Goal: Task Accomplishment & Management: Use online tool/utility

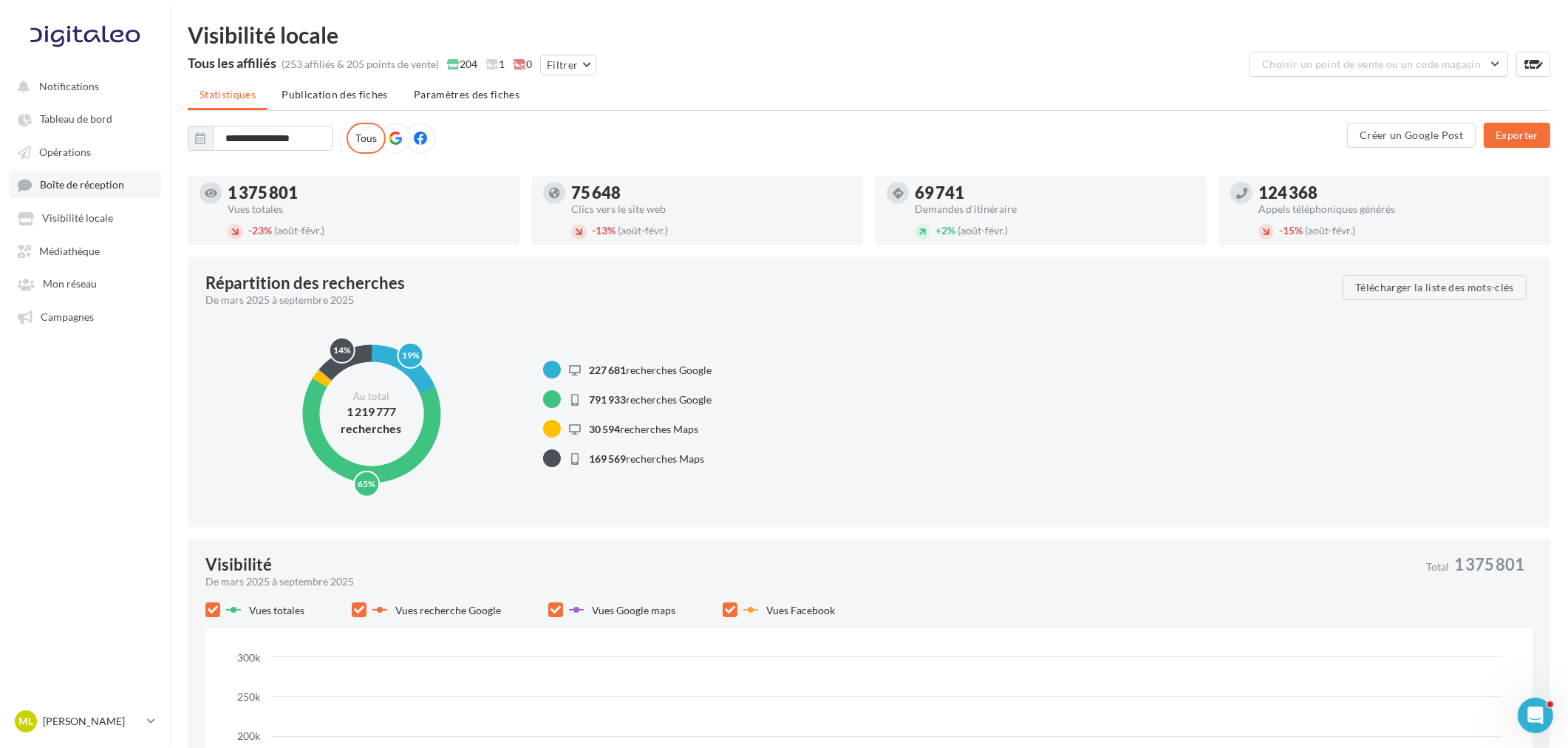
click at [100, 186] on span "Boîte de réception" at bounding box center [82, 184] width 84 height 12
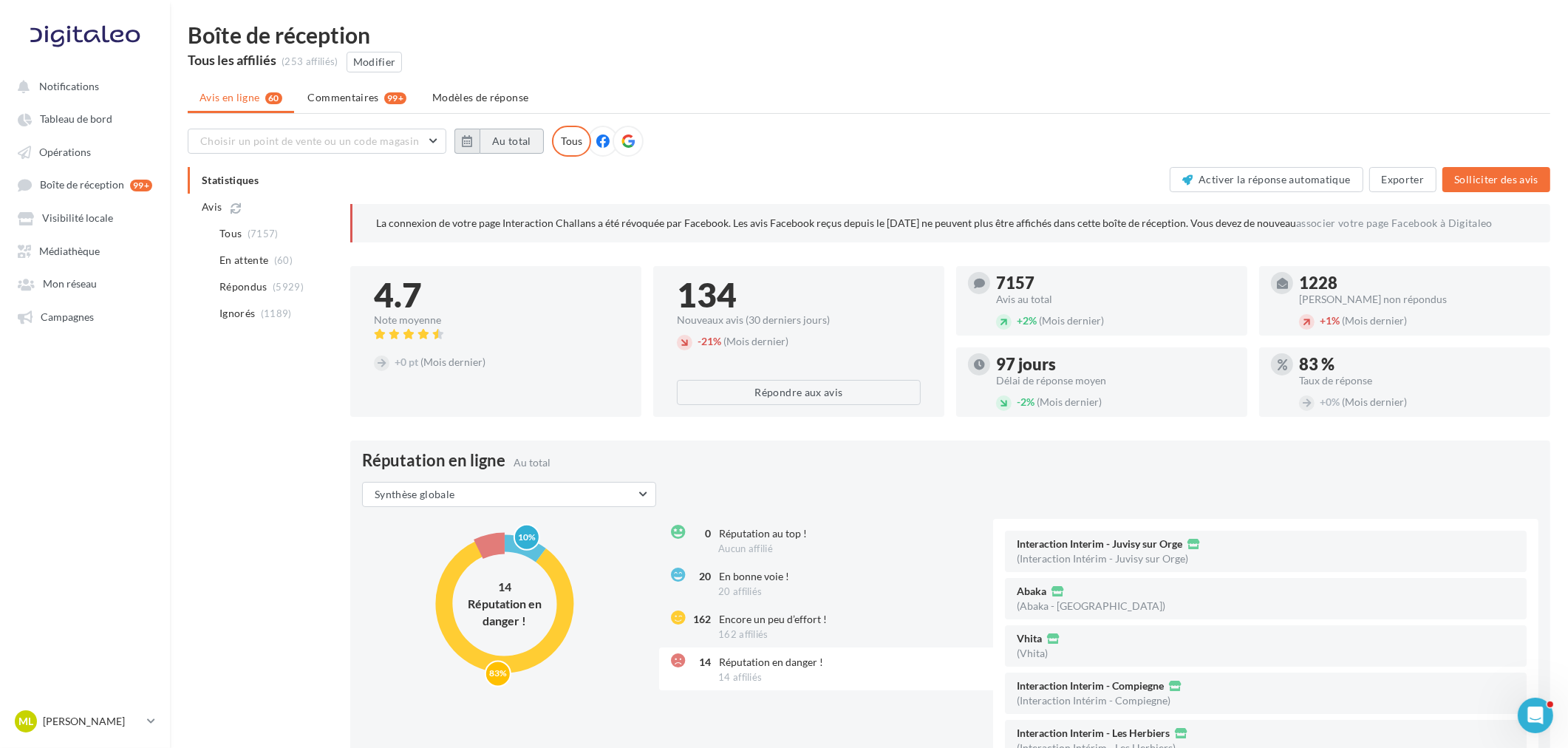
click at [496, 142] on button "Au total" at bounding box center [511, 140] width 65 height 25
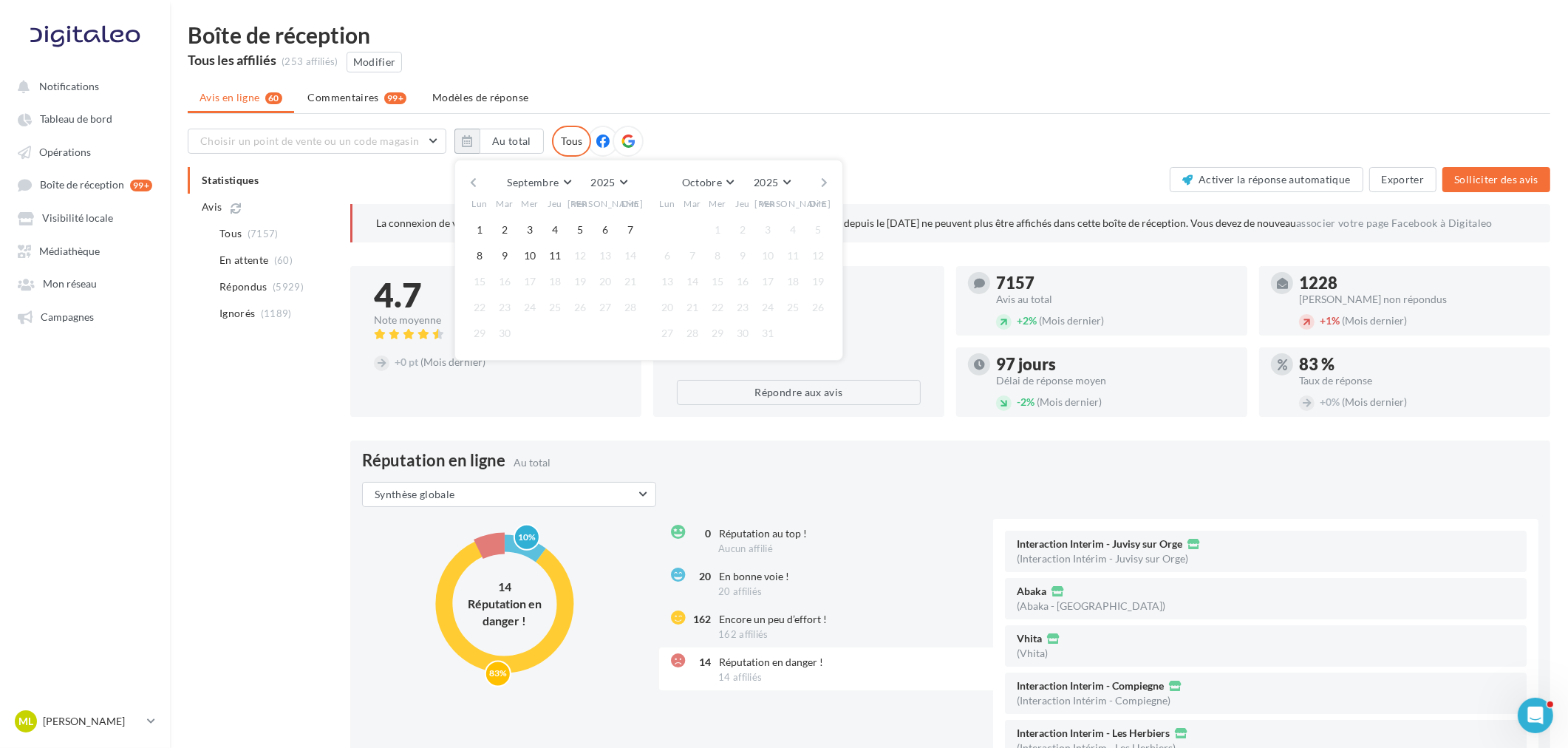
click at [475, 181] on button "button" at bounding box center [473, 183] width 12 height 21
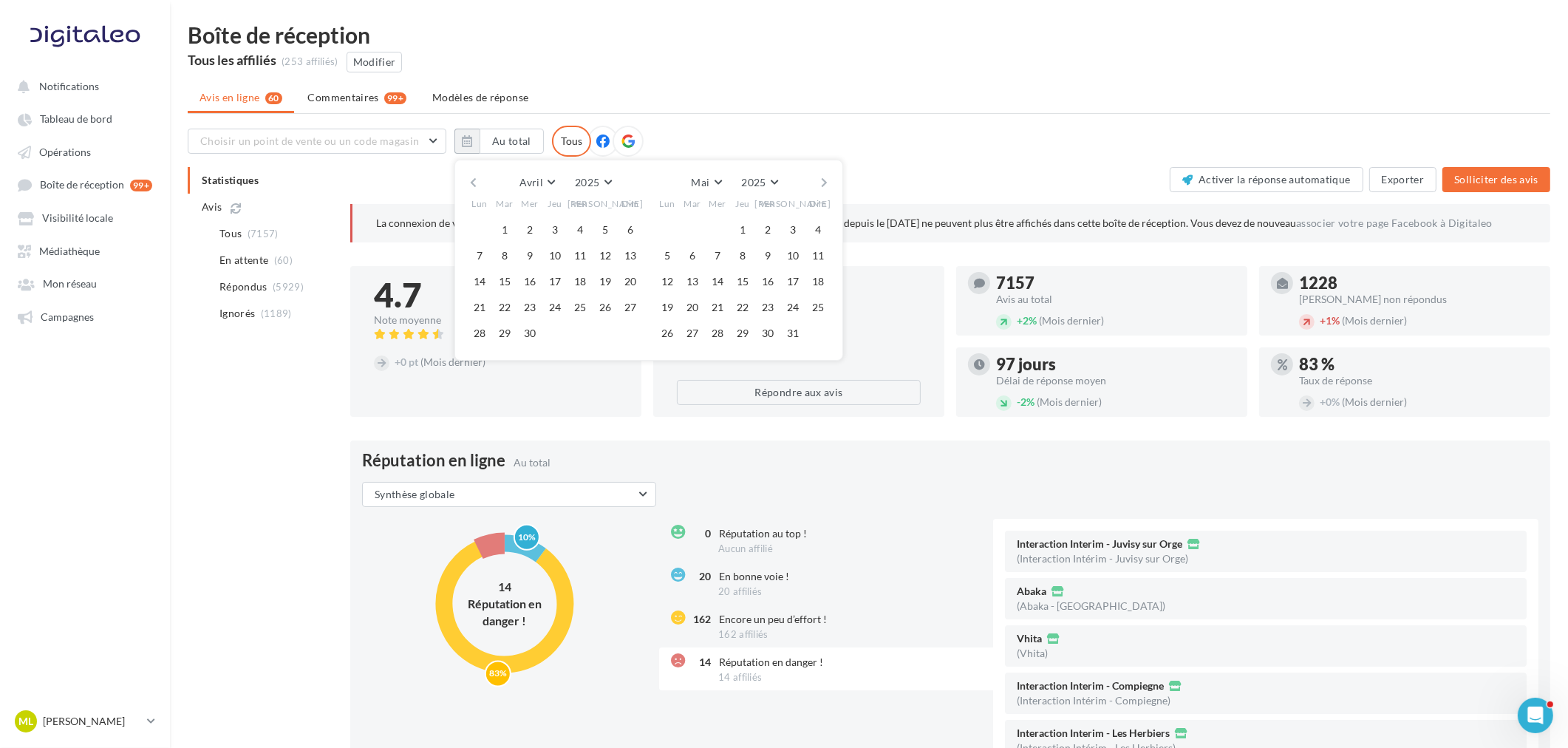
click at [475, 181] on button "button" at bounding box center [473, 183] width 12 height 21
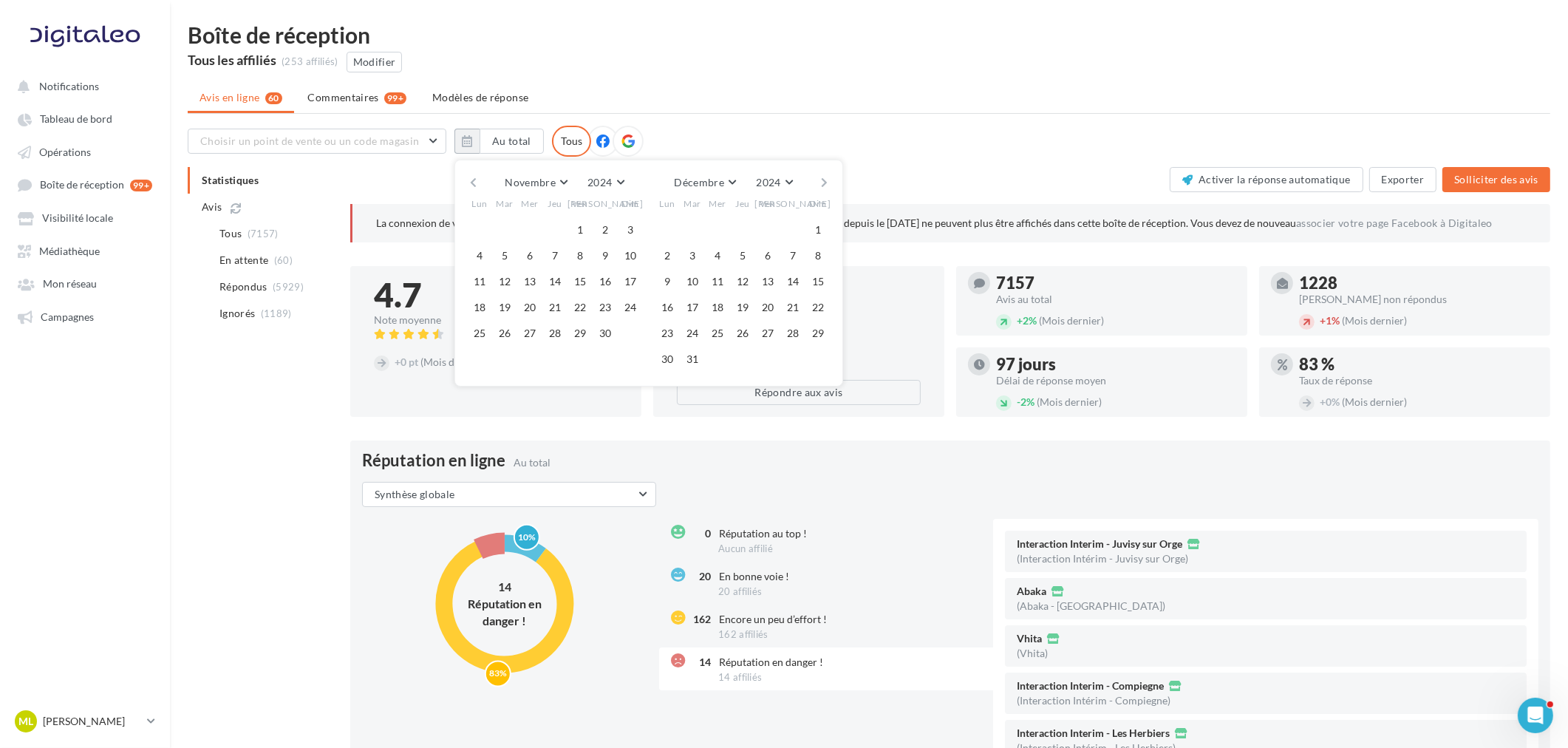
click at [475, 181] on button "button" at bounding box center [473, 183] width 12 height 21
click at [623, 226] on button "1" at bounding box center [630, 230] width 22 height 22
click at [818, 183] on button "button" at bounding box center [824, 183] width 12 height 21
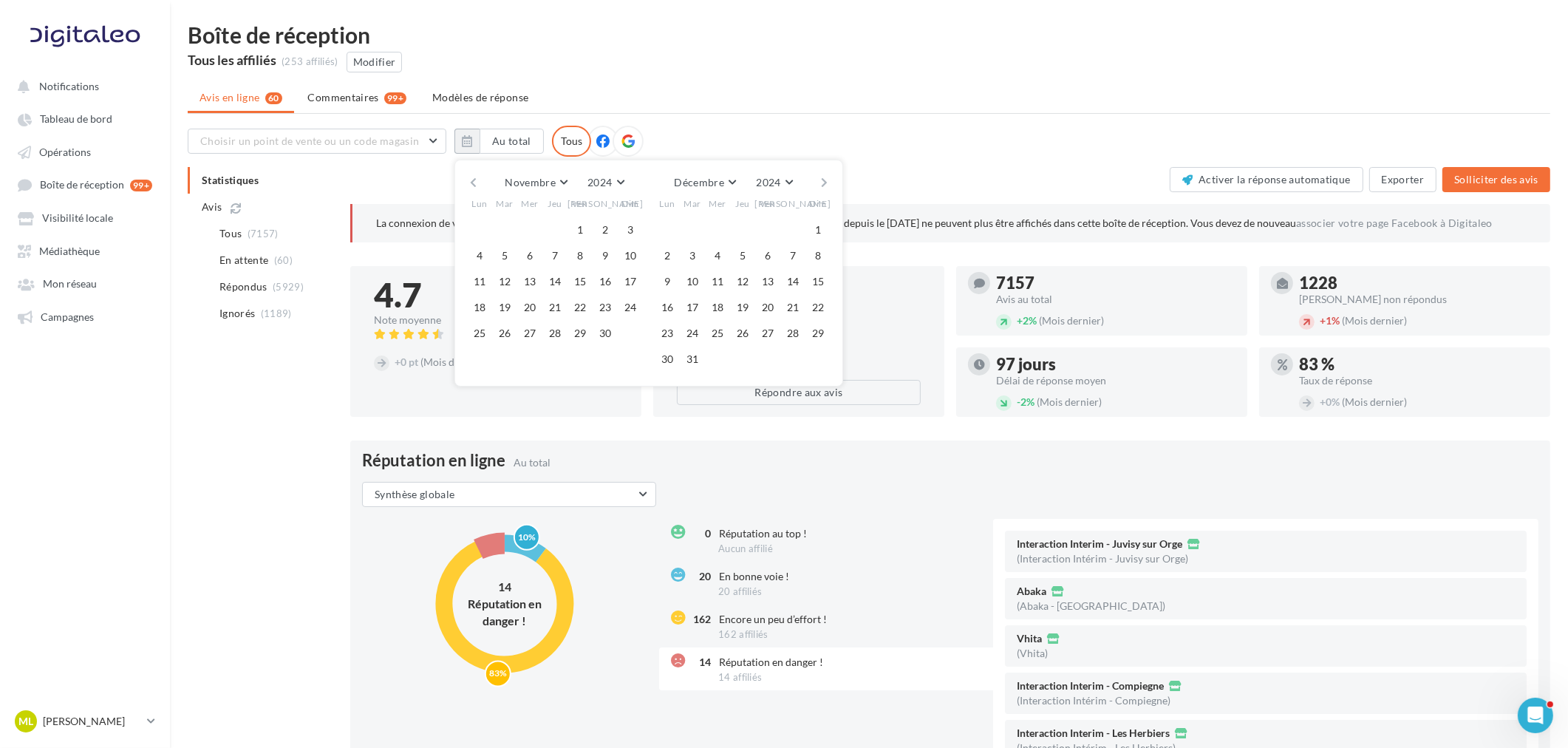
click at [818, 183] on button "button" at bounding box center [824, 183] width 12 height 21
click at [486, 182] on div "Décembre [PERSON_NAME] Mars Avril Mai Juin Juillet Août Septembre Octobre Novem…" at bounding box center [648, 183] width 338 height 21
click at [473, 181] on button "button" at bounding box center [473, 183] width 12 height 21
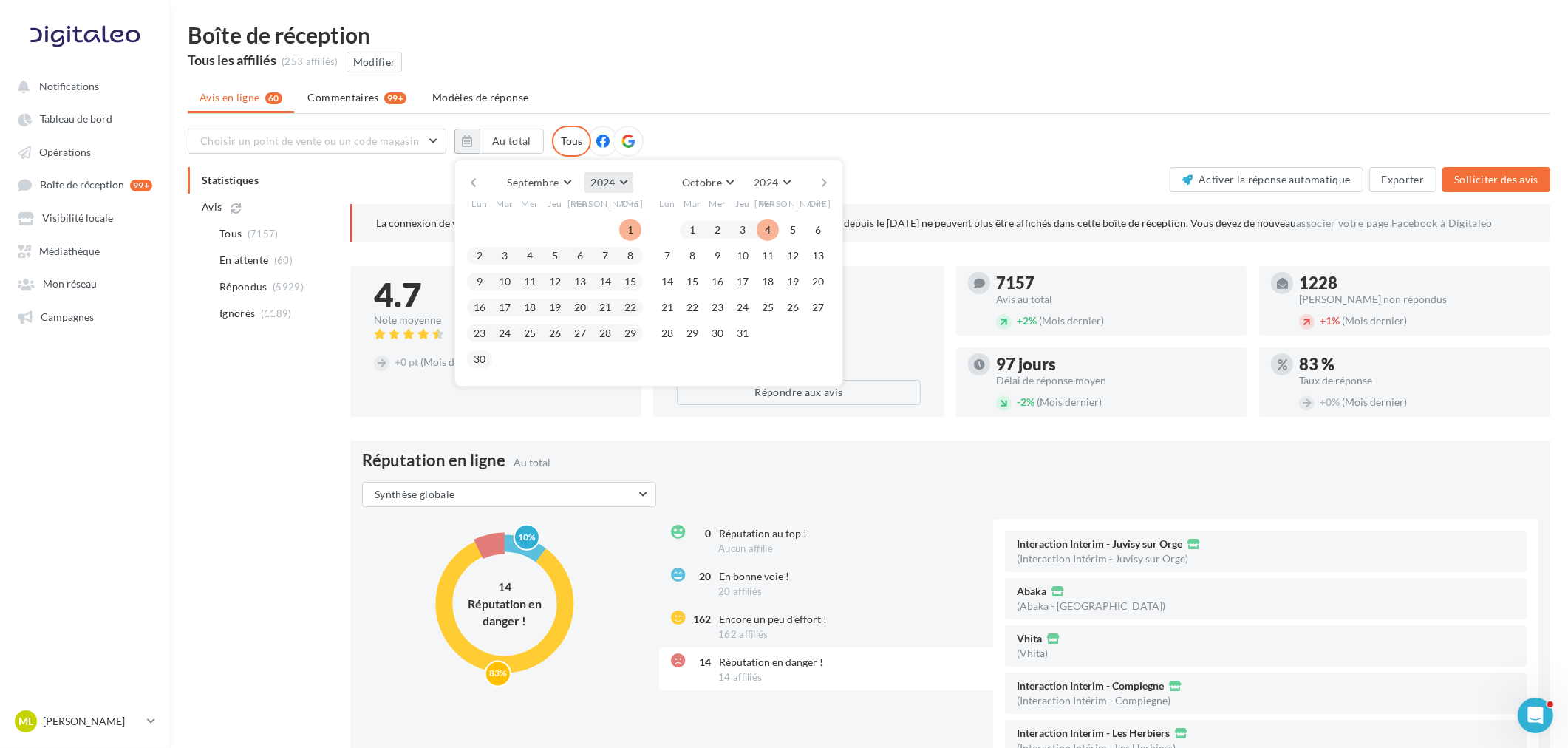
click at [623, 181] on button "2024" at bounding box center [608, 183] width 48 height 21
click at [575, 335] on button "2025" at bounding box center [581, 342] width 103 height 26
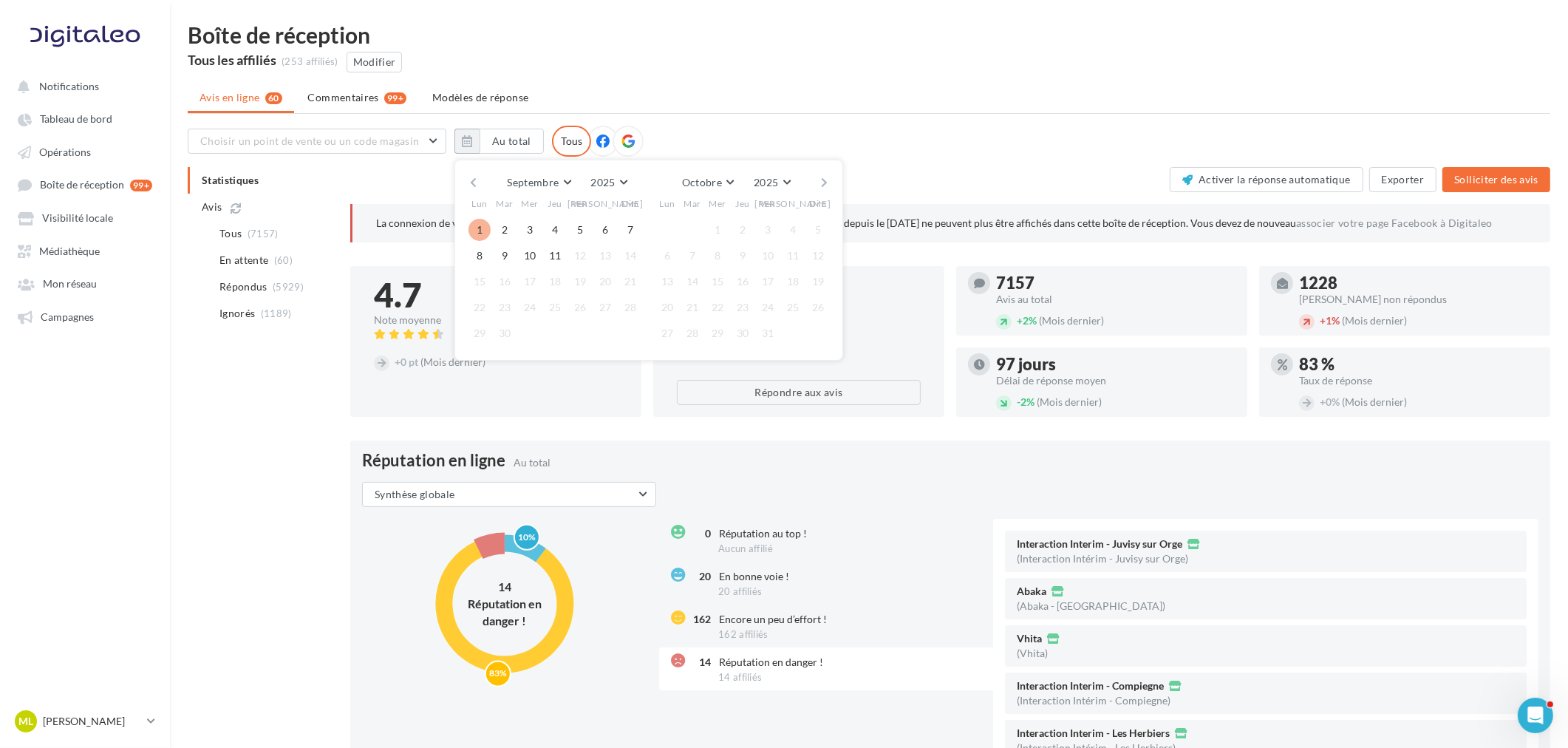
click at [478, 229] on button "1" at bounding box center [479, 230] width 22 height 22
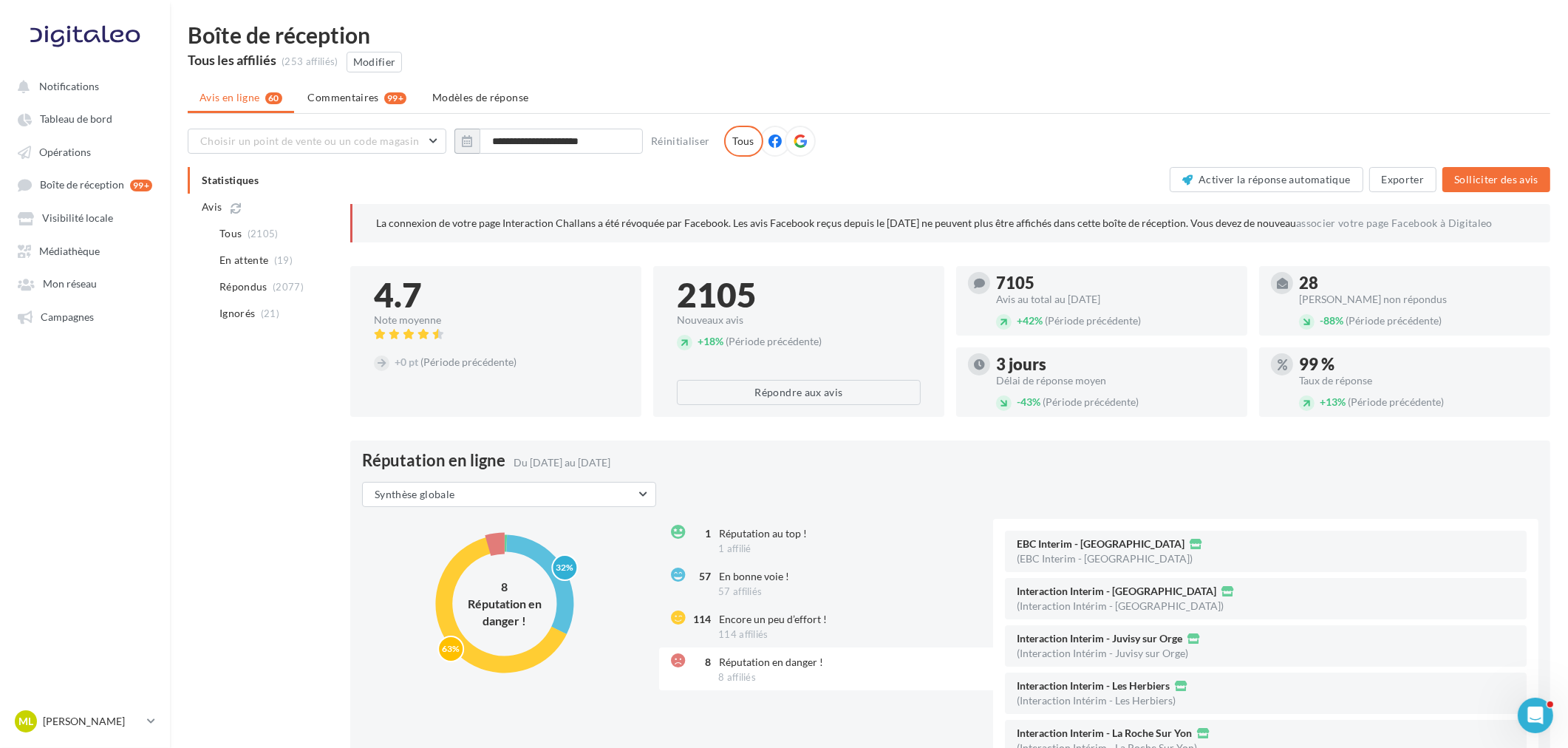
click at [801, 139] on div at bounding box center [799, 140] width 31 height 31
